Goal: Task Accomplishment & Management: Complete application form

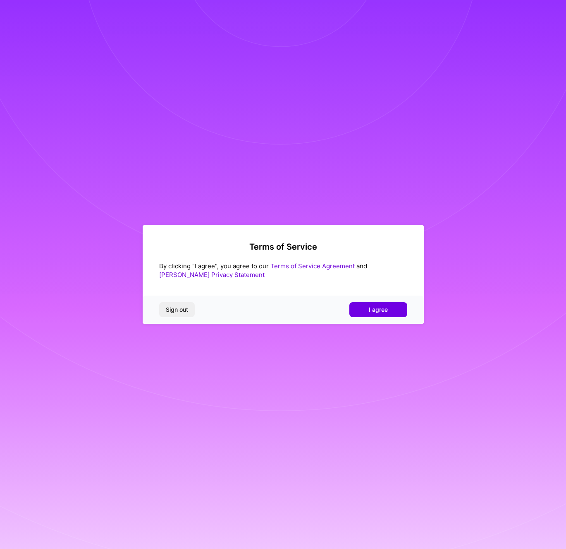
click at [361, 297] on div "Sign out I agree" at bounding box center [283, 309] width 281 height 28
click at [364, 306] on button "I agree" at bounding box center [379, 309] width 58 height 15
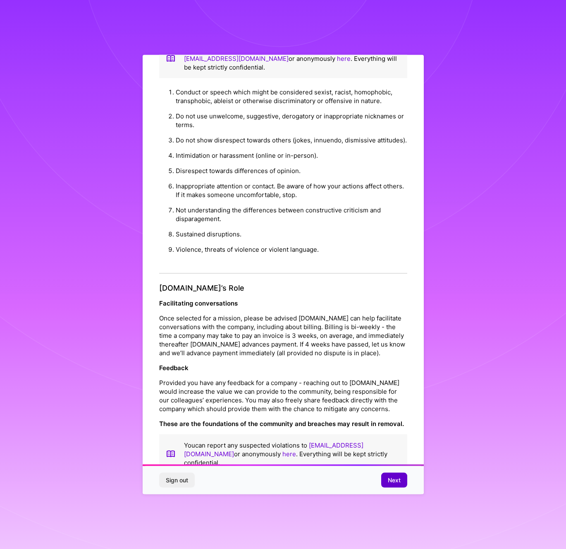
scroll to position [17, 0]
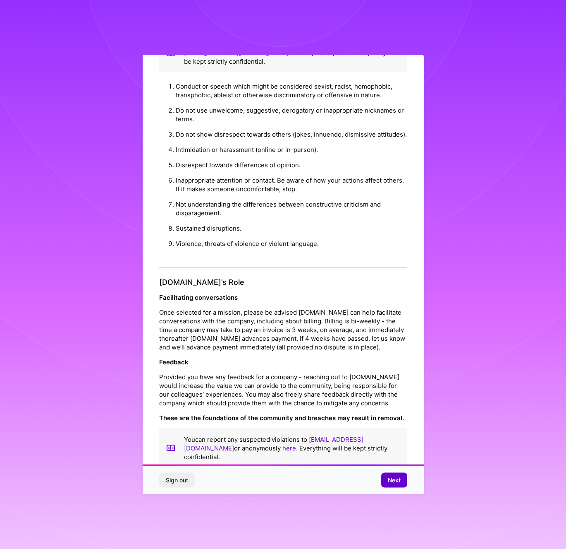
click at [398, 481] on span "Next" at bounding box center [394, 479] width 13 height 8
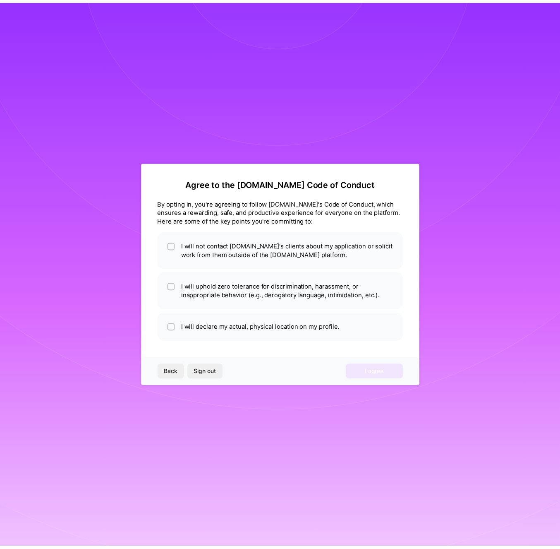
scroll to position [0, 0]
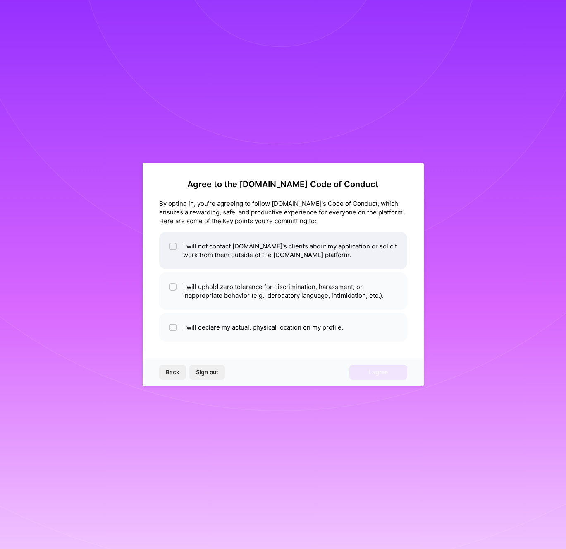
click at [197, 250] on li "I will not contact [DOMAIN_NAME]'s clients about my application or solicit work…" at bounding box center [283, 250] width 248 height 37
checkbox input "true"
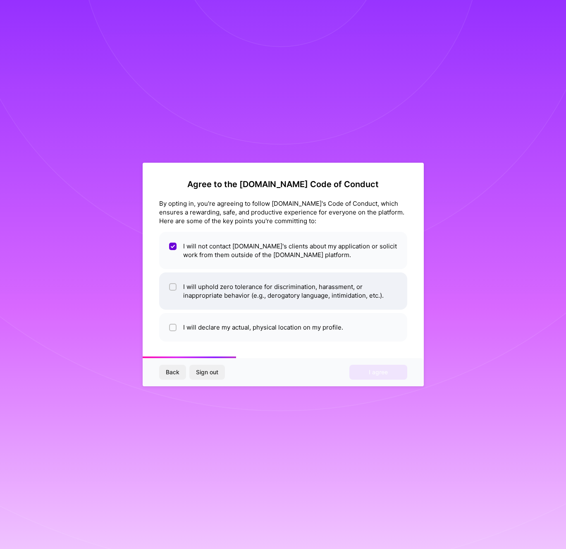
click at [199, 283] on li "I will uphold zero tolerance for discrimination, harassment, or inappropriate b…" at bounding box center [283, 290] width 248 height 37
checkbox input "true"
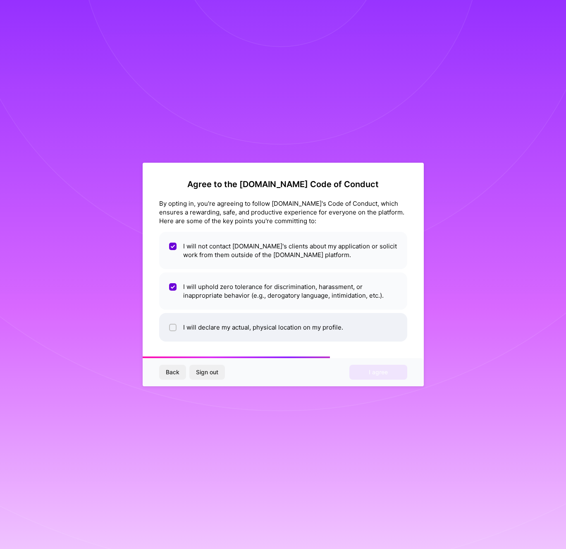
click at [216, 321] on li "I will declare my actual, physical location on my profile." at bounding box center [283, 327] width 248 height 29
checkbox input "true"
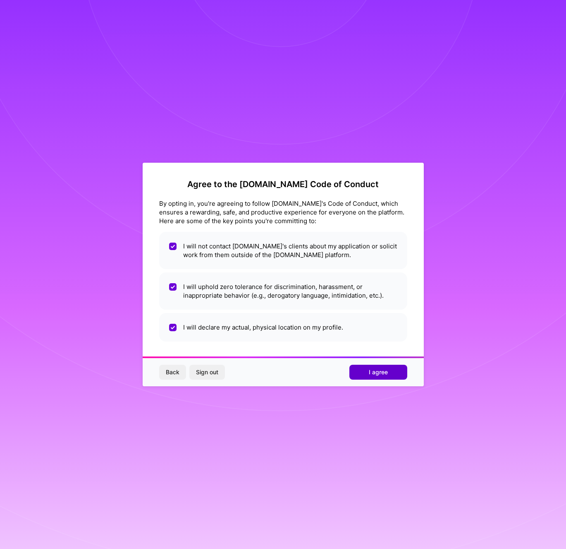
click at [380, 376] on span "I agree" at bounding box center [378, 372] width 19 height 8
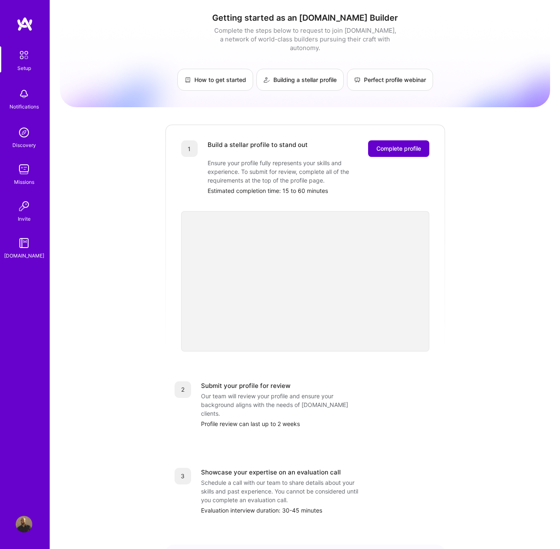
click at [399, 144] on span "Complete profile" at bounding box center [398, 148] width 45 height 8
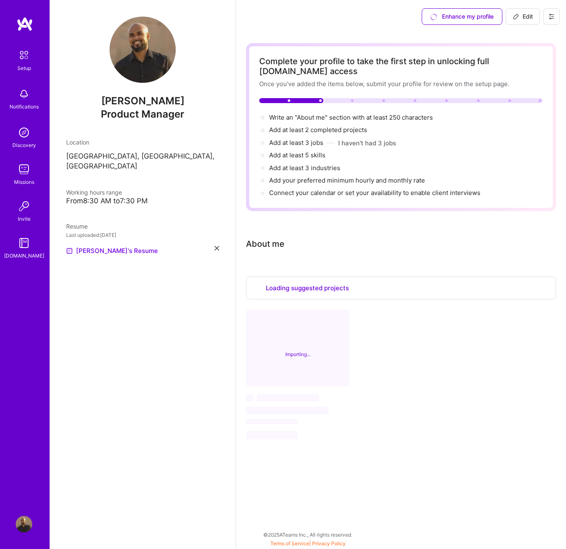
select select "US"
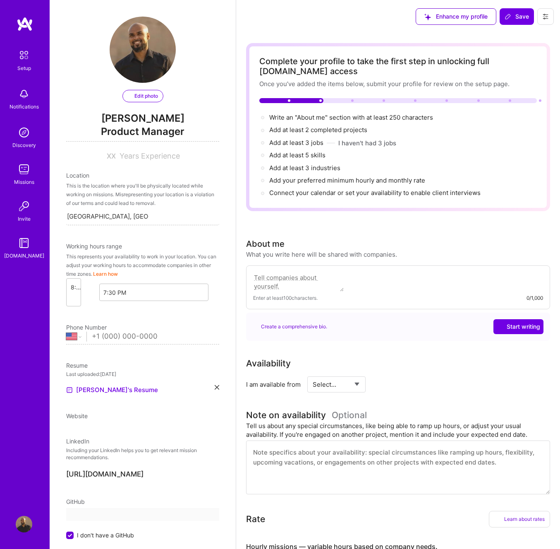
select select "US"
